Goal: Navigation & Orientation: Understand site structure

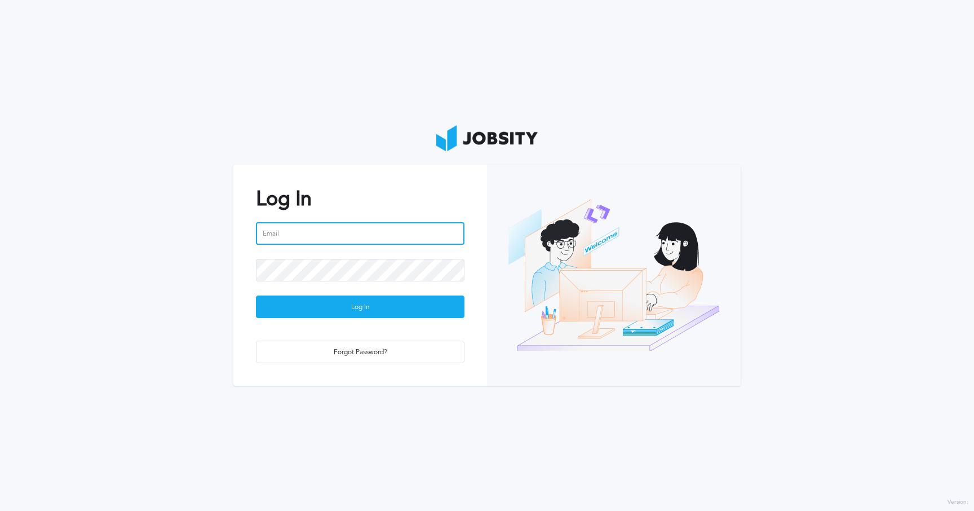
click at [335, 233] on input "email" at bounding box center [360, 233] width 208 height 23
click at [418, 229] on input "[PERSON_NAME][EMAIL_ADDRESS][PERSON_NAME][DOMAIN_NAME]" at bounding box center [360, 233] width 208 height 23
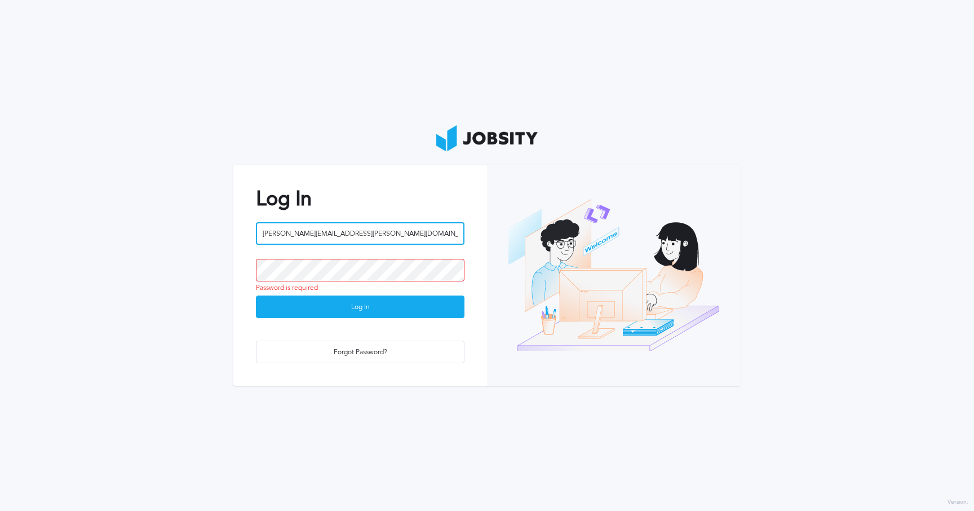
type input "[PERSON_NAME][EMAIL_ADDRESS][PERSON_NAME][DOMAIN_NAME]"
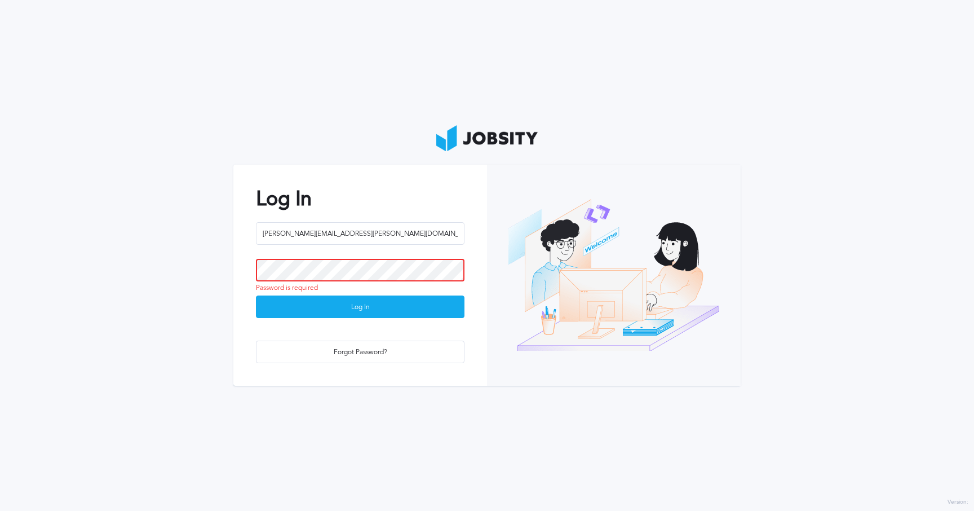
click at [256, 295] on button "Log In" at bounding box center [360, 306] width 208 height 23
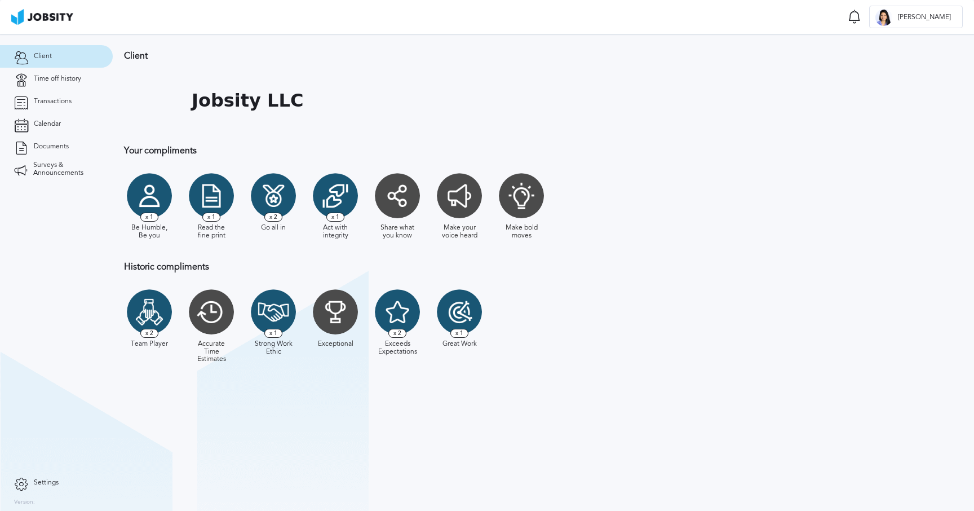
click at [214, 46] on div "Client Jobsity LLC Your compliments Be Humble, Be you x 1 Read the fine print x…" at bounding box center [430, 212] width 634 height 357
click at [67, 79] on span "Time off history" at bounding box center [57, 79] width 47 height 8
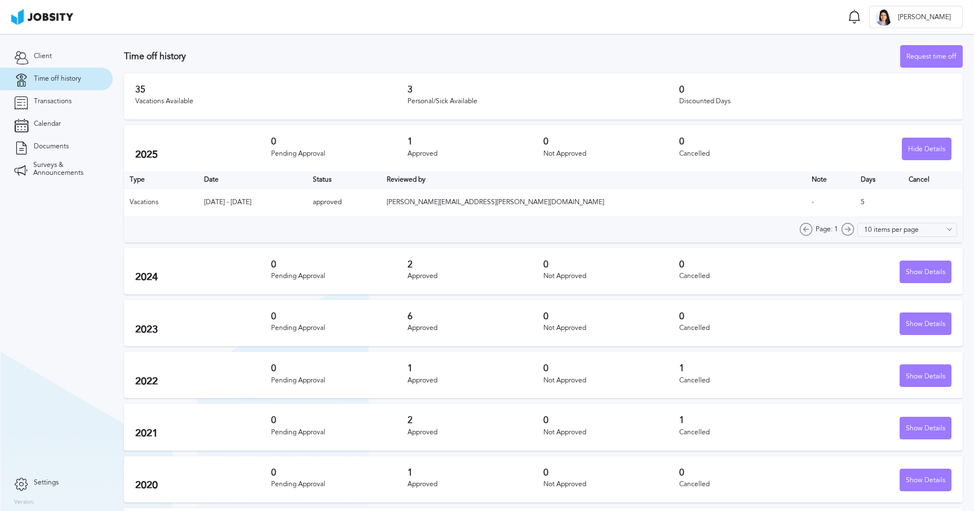
click at [251, 48] on div "Time off history Request time off" at bounding box center [543, 56] width 838 height 23
click at [57, 105] on link "Transactions" at bounding box center [56, 101] width 113 height 23
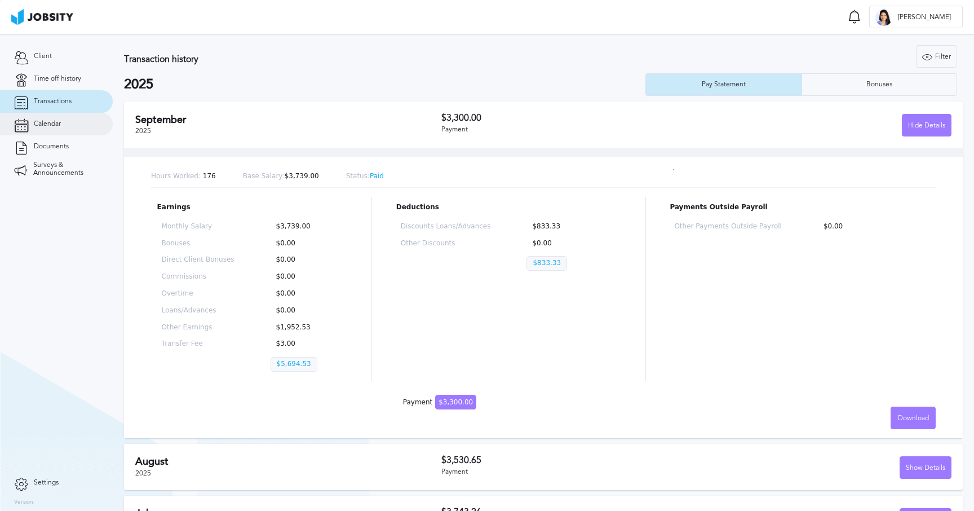
click at [64, 125] on link "Calendar" at bounding box center [56, 124] width 113 height 23
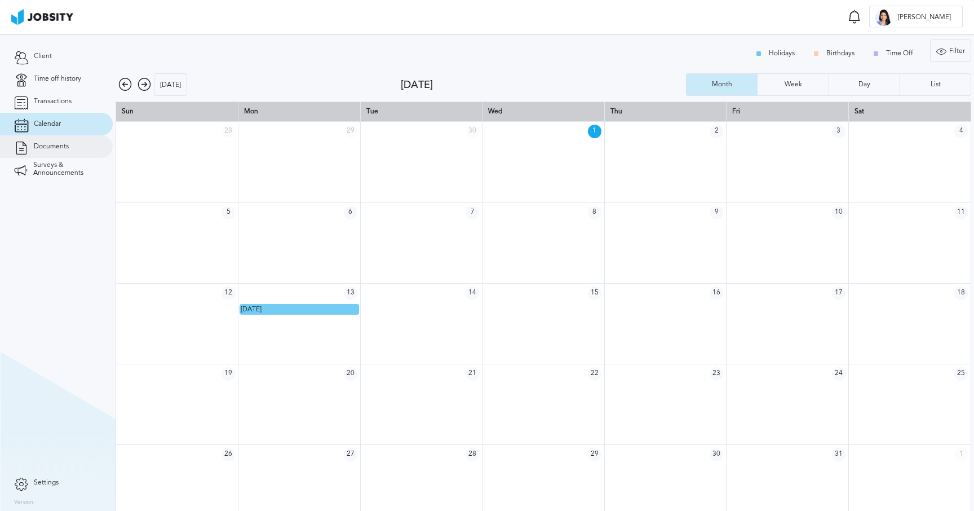
click at [50, 151] on link "Documents" at bounding box center [56, 146] width 113 height 23
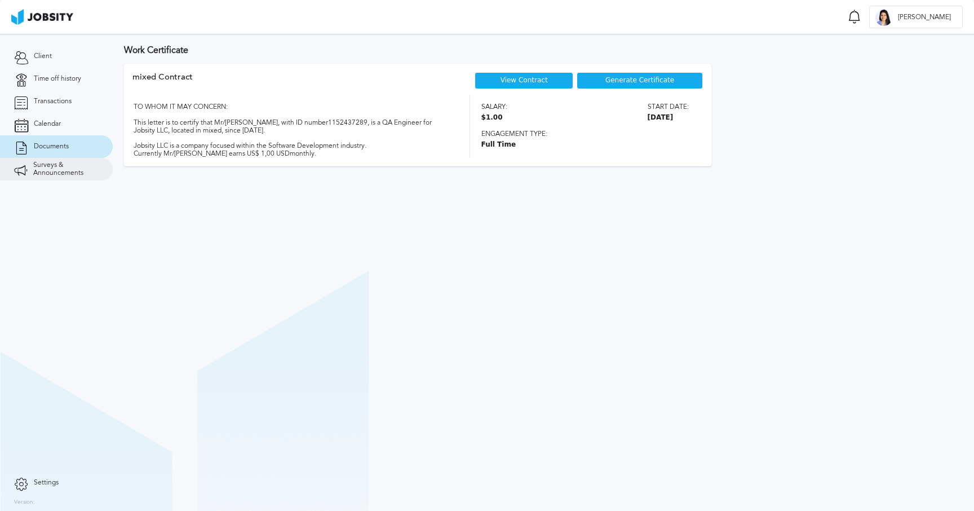
click at [66, 166] on span "Surveys & Announcements" at bounding box center [65, 169] width 65 height 16
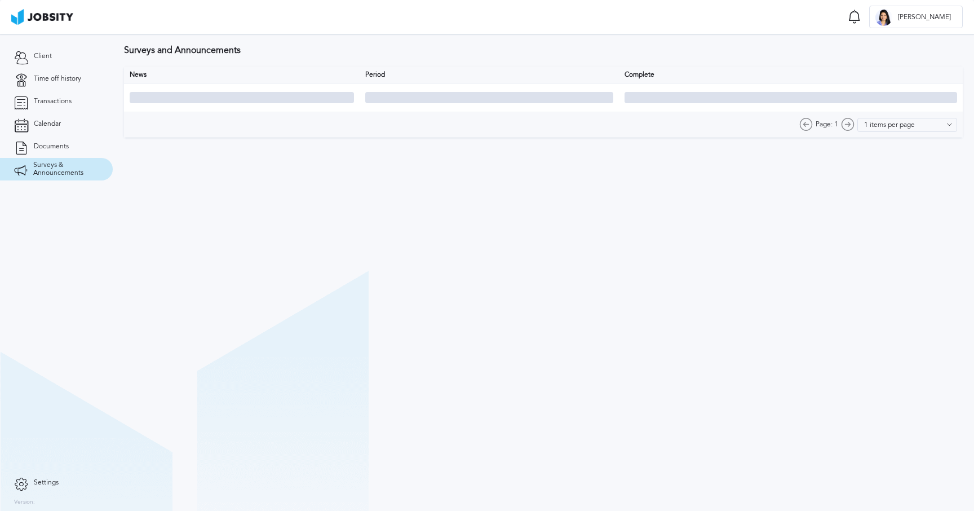
type input "10 items per page"
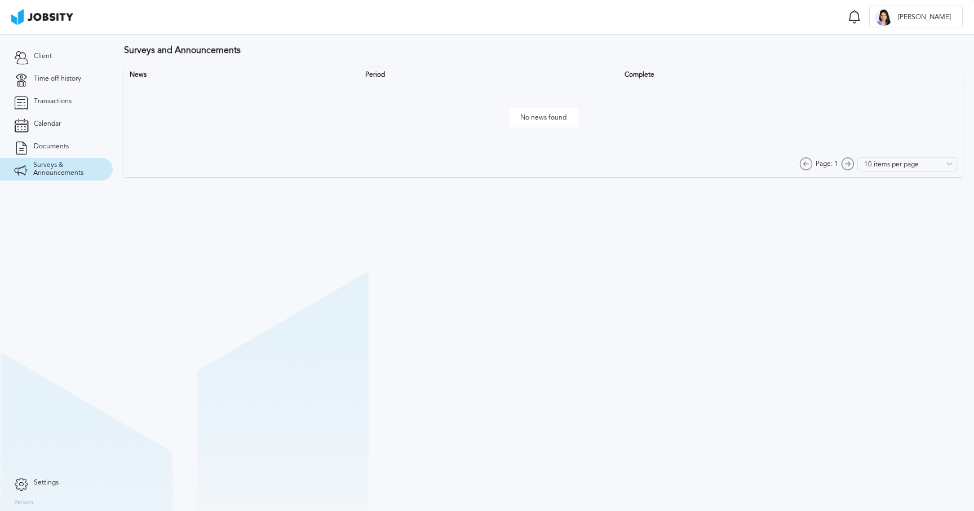
click at [500, 58] on section "Surveys and Announcements News Period Complete No news found Page: 1 10 items p…" at bounding box center [543, 108] width 861 height 149
click at [55, 103] on span "Transactions" at bounding box center [53, 101] width 38 height 8
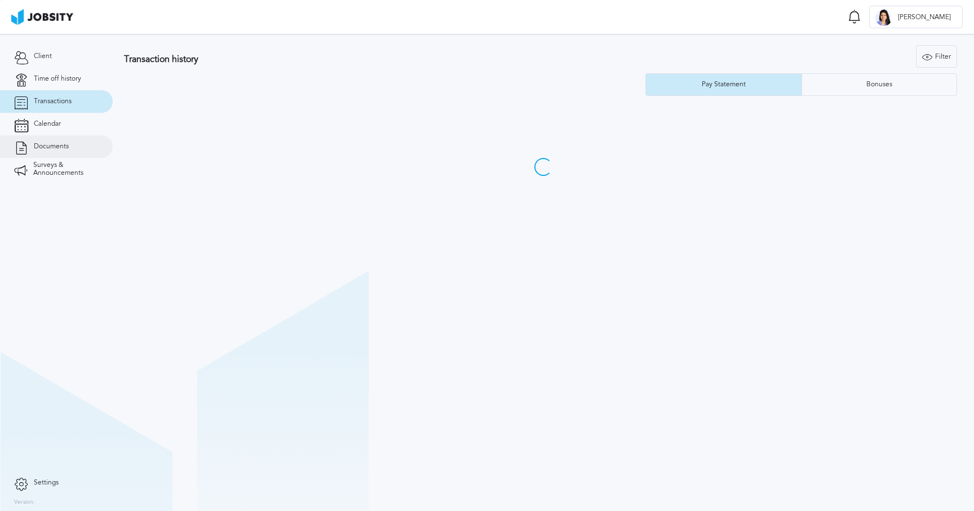
click at [52, 141] on link "Documents" at bounding box center [56, 146] width 113 height 23
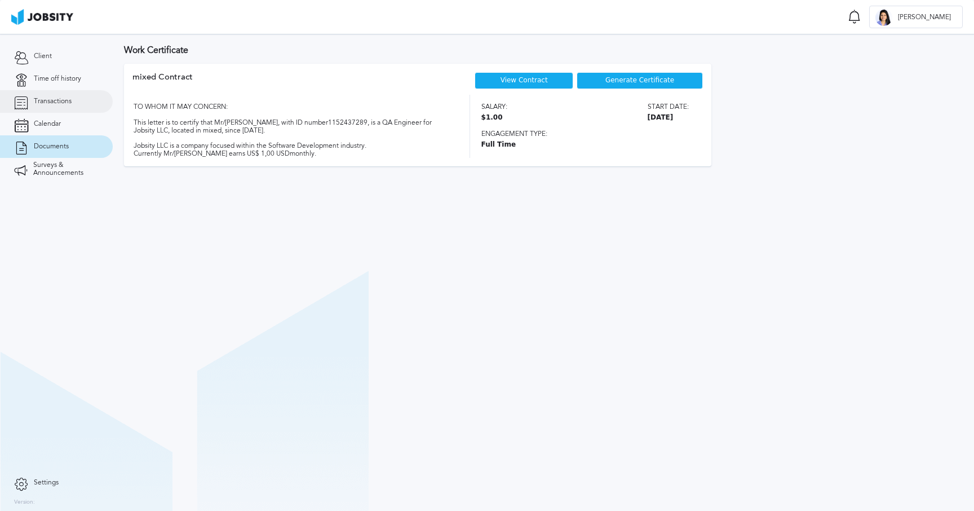
click at [56, 108] on link "Transactions" at bounding box center [56, 101] width 113 height 23
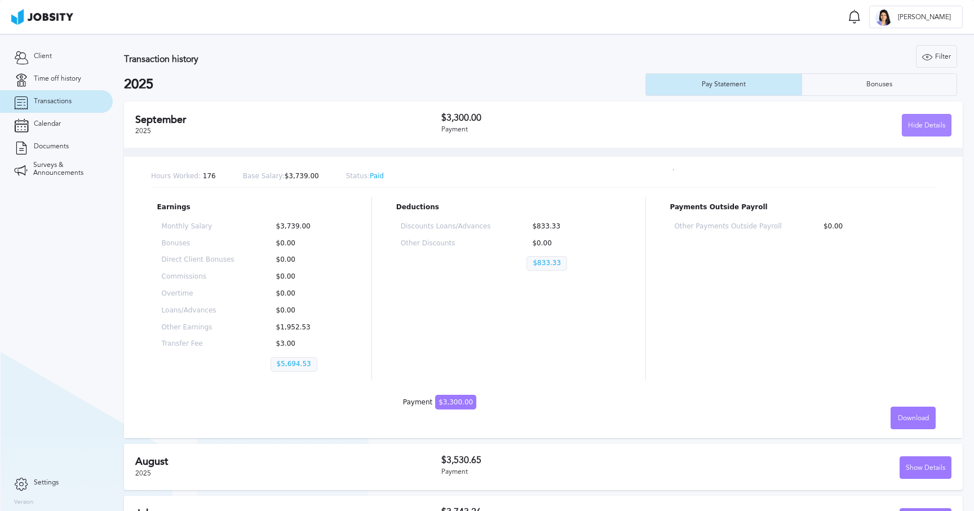
click at [915, 129] on div "Hide Details" at bounding box center [926, 125] width 48 height 23
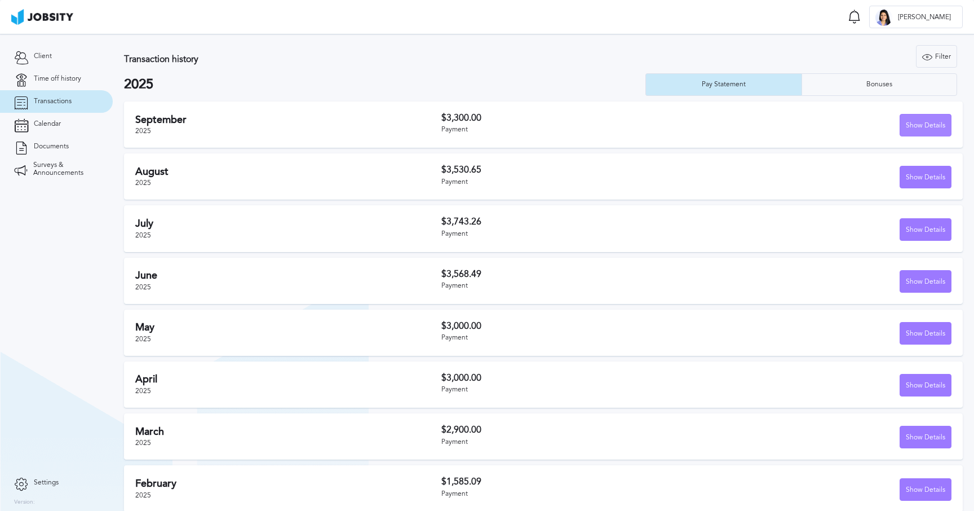
click at [915, 129] on div "Show Details" at bounding box center [925, 125] width 51 height 23
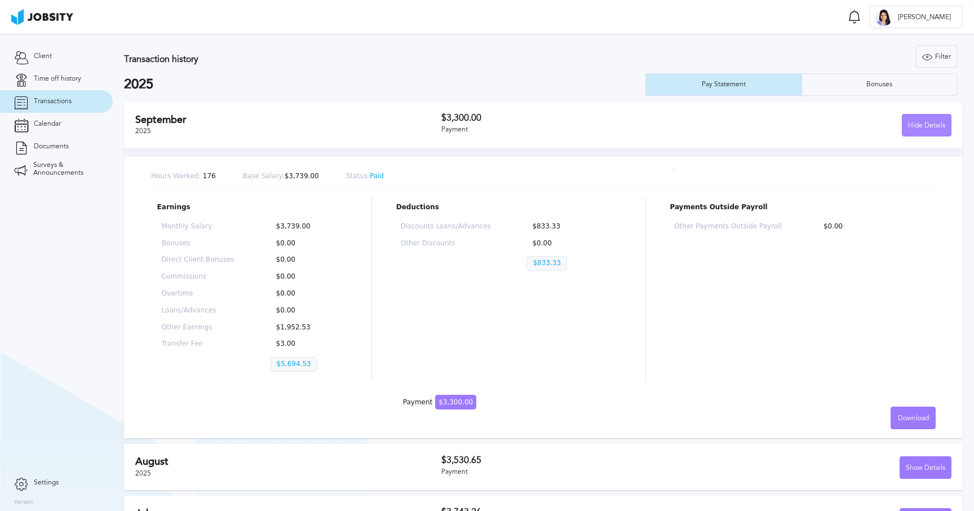
click at [915, 129] on div "Hide Details" at bounding box center [926, 125] width 48 height 23
